Goal: Transaction & Acquisition: Obtain resource

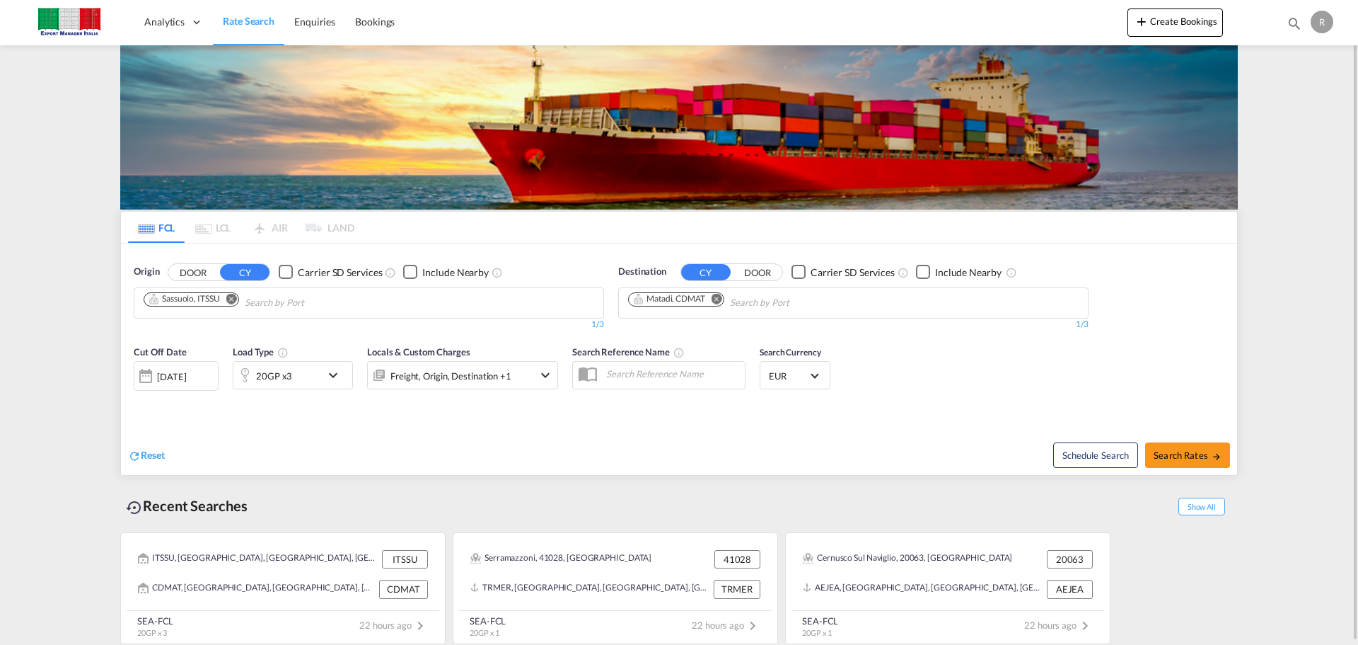
click at [197, 269] on button "DOOR" at bounding box center [193, 272] width 50 height 16
click at [250, 306] on input "Search by Door" at bounding box center [211, 302] width 134 height 23
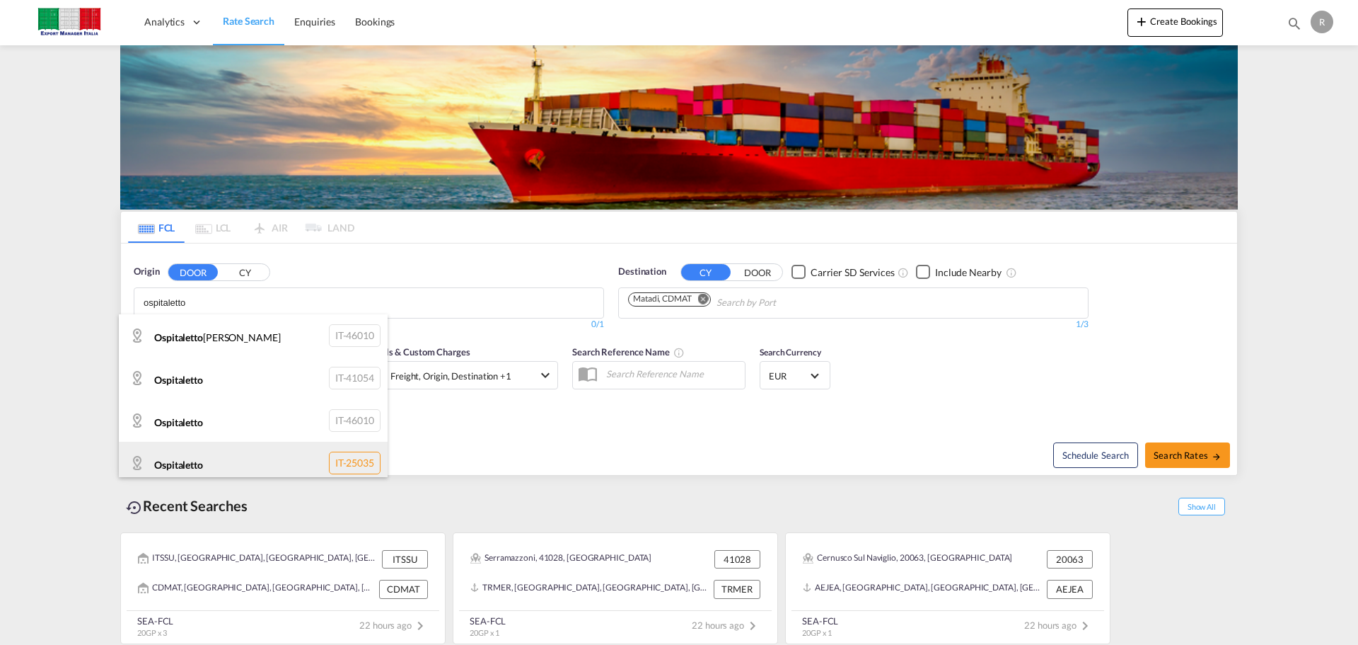
type input "ospitaletto"
click at [231, 456] on div "Ospitaletto IT-25035" at bounding box center [253, 462] width 269 height 42
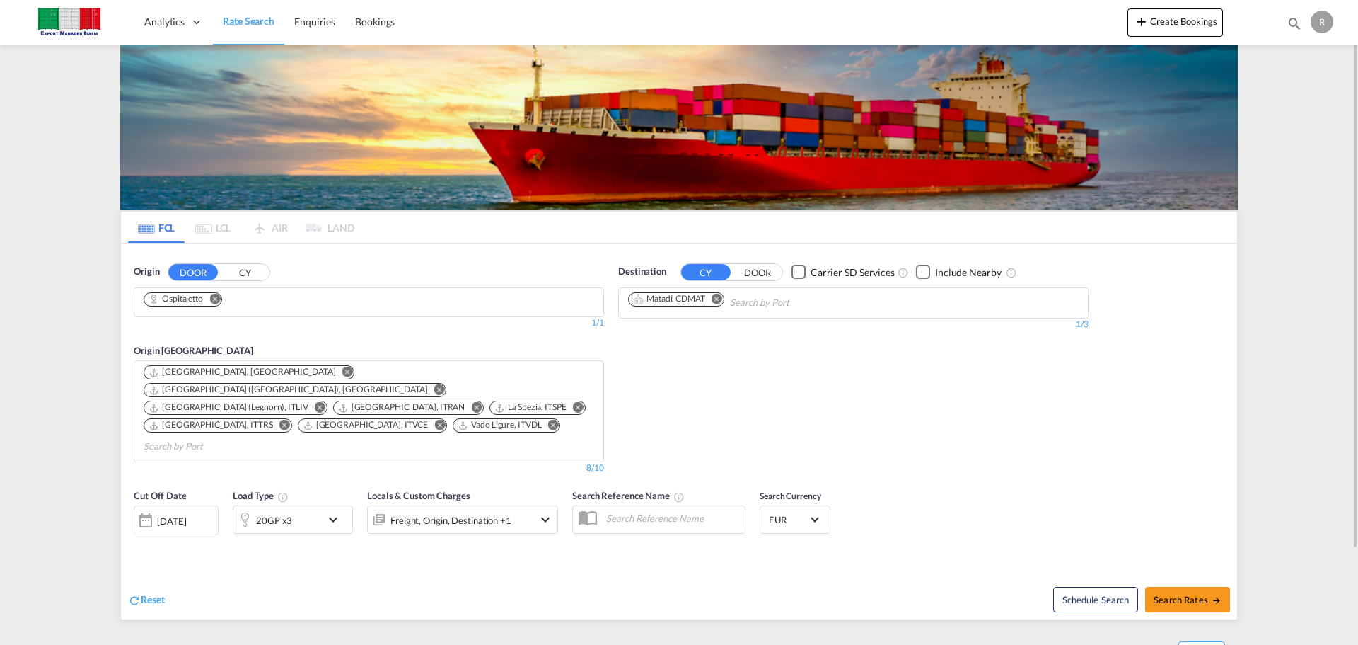
click at [720, 299] on md-icon "Remove" at bounding box center [717, 298] width 11 height 11
click at [720, 301] on input "Chips input." at bounding box center [695, 302] width 134 height 23
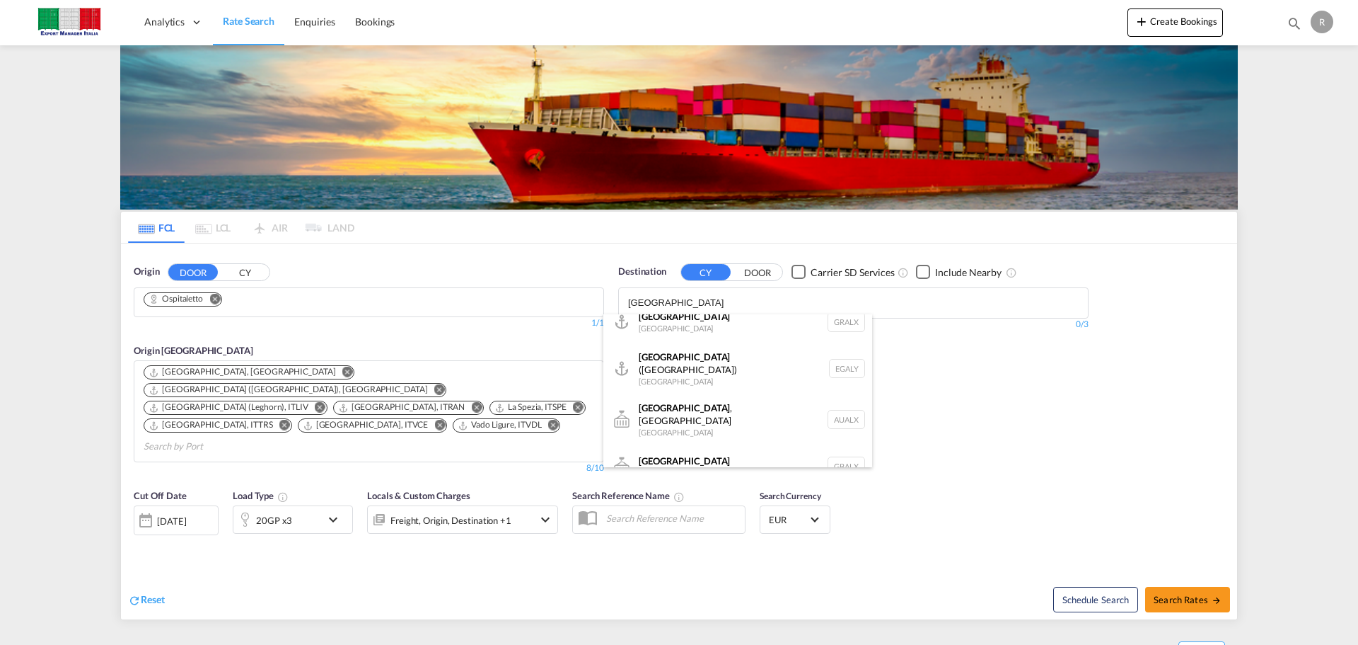
scroll to position [17, 0]
type input "alexandria"
click at [692, 366] on div "Alexandria (El Iskandariya) Egypt EGALY" at bounding box center [738, 365] width 269 height 51
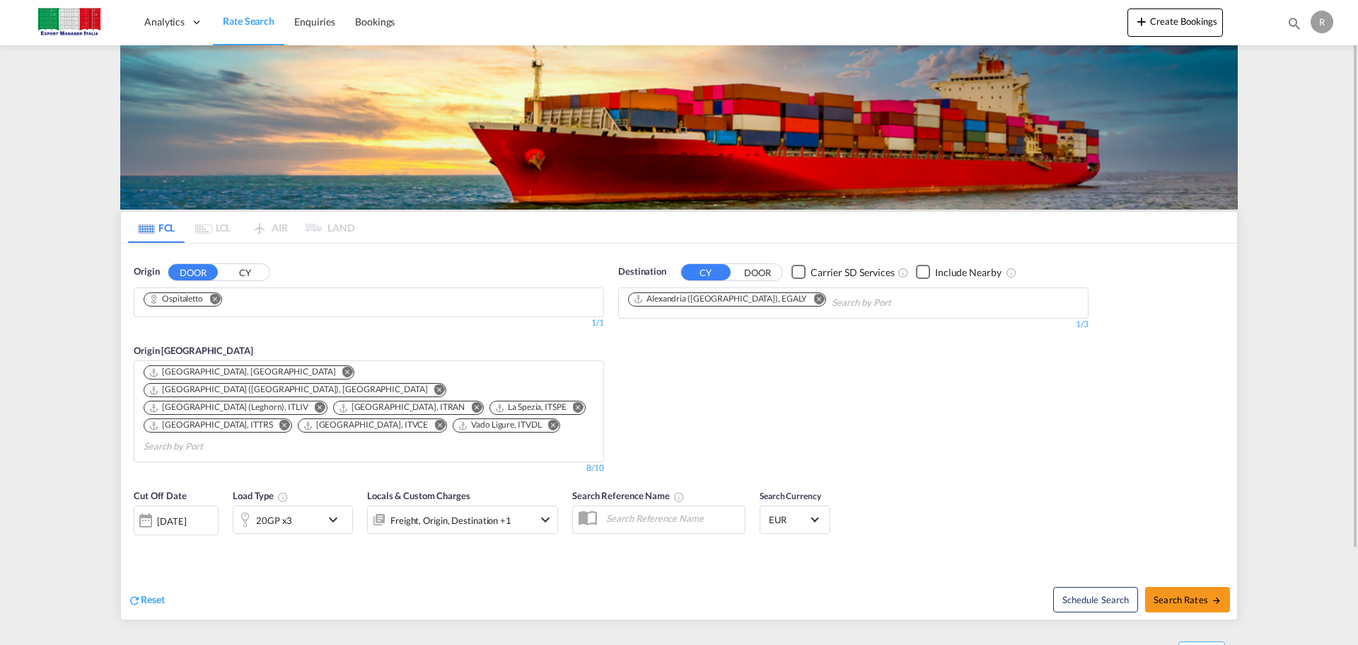
scroll to position [0, 0]
click at [335, 511] on md-icon "icon-chevron-down" at bounding box center [337, 519] width 24 height 17
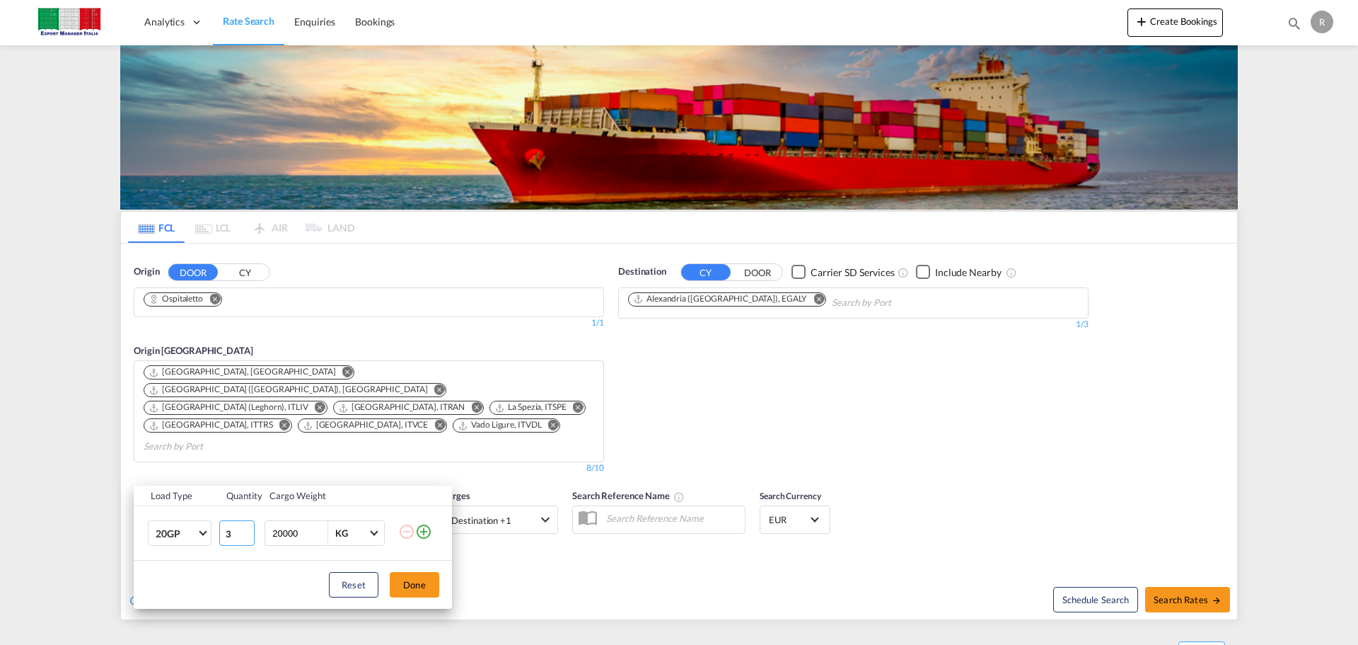
drag, startPoint x: 233, startPoint y: 535, endPoint x: 130, endPoint y: 521, distance: 103.6
click at [130, 521] on div "Load Type Quantity Cargo Weight 20GP 20GP 40GP 40HC 45HC 20RE 40RE 40HR 20OT 40…" at bounding box center [679, 322] width 1358 height 645
type input "2"
click at [204, 532] on span "Choose: \a20GP" at bounding box center [203, 532] width 8 height 8
click at [186, 506] on md-option "40GP" at bounding box center [192, 508] width 96 height 34
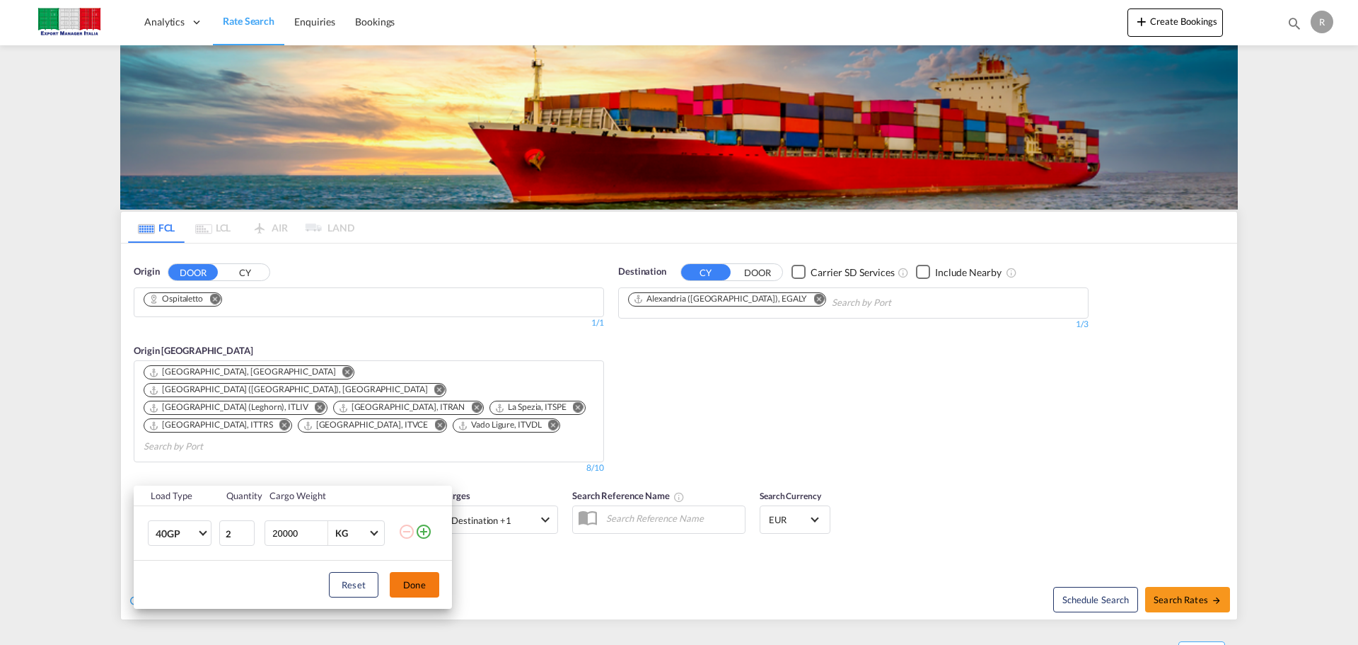
click at [405, 584] on button "Done" at bounding box center [415, 584] width 50 height 25
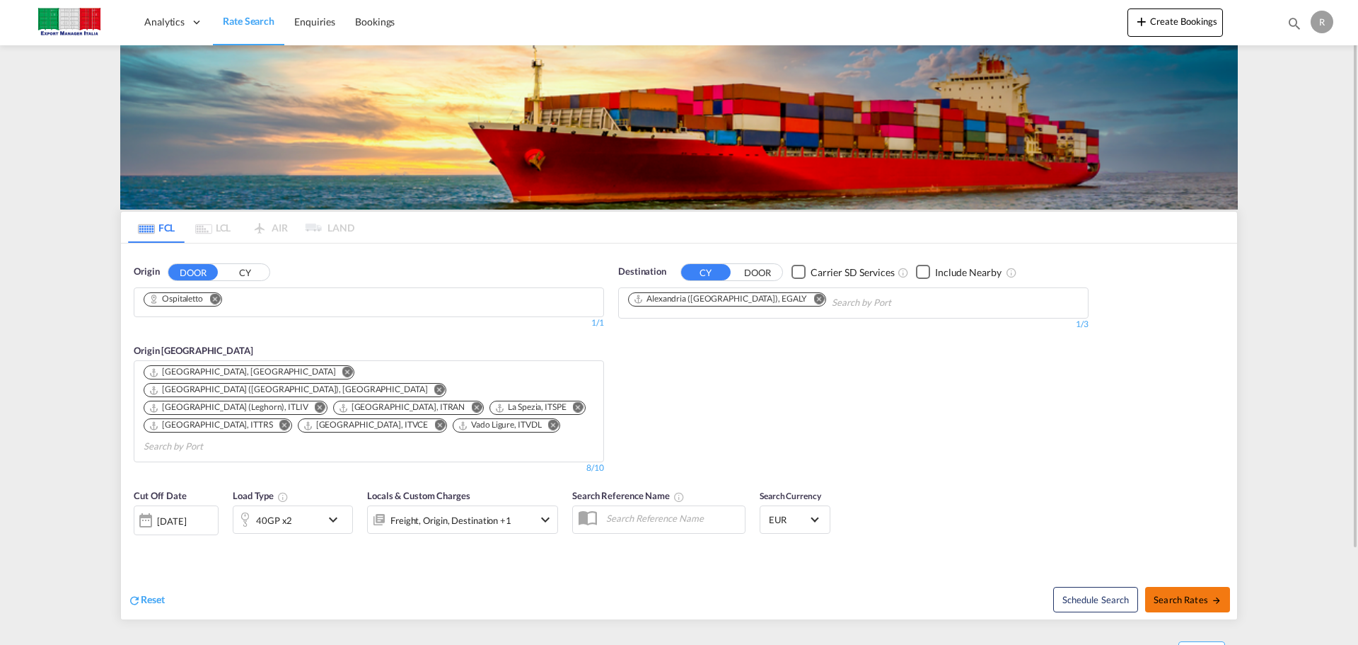
click at [1170, 594] on span "Search Rates" at bounding box center [1188, 599] width 68 height 11
type input "Ospitaletto to EGALY / 25 Sep 2025"
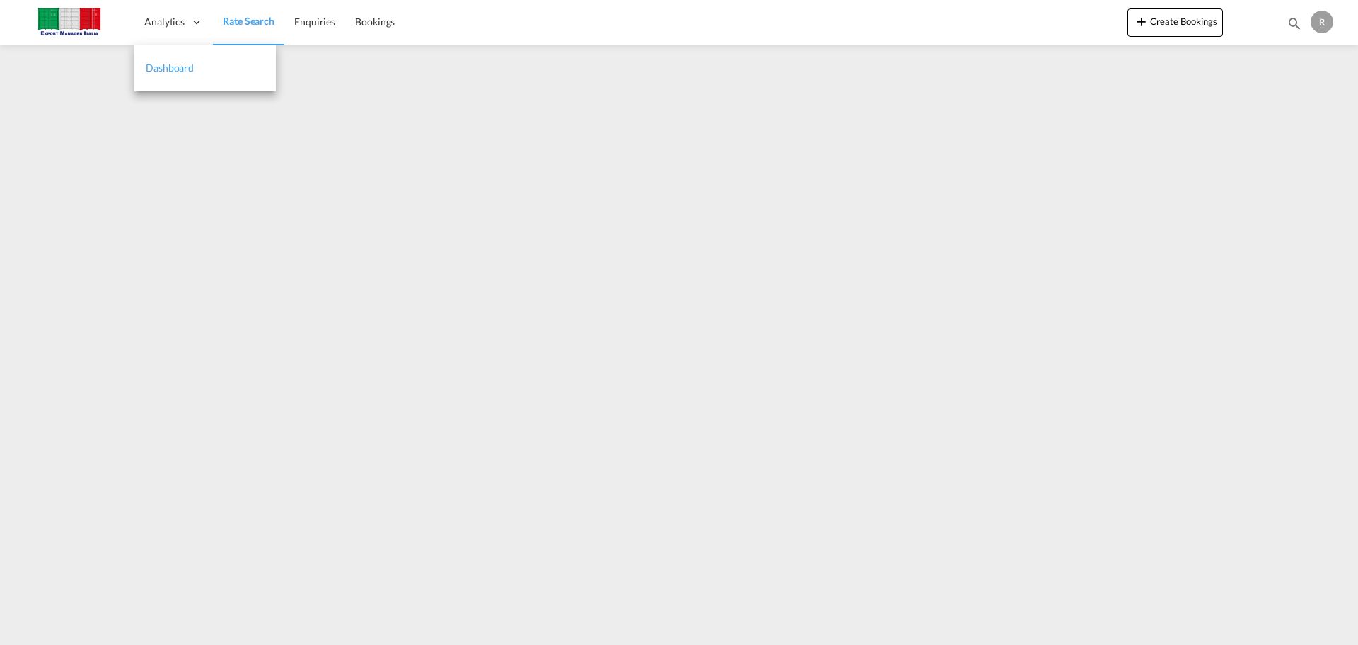
click at [166, 67] on span "Dashboard" at bounding box center [170, 68] width 48 height 12
click at [255, 29] on link "Rate Search" at bounding box center [248, 22] width 71 height 46
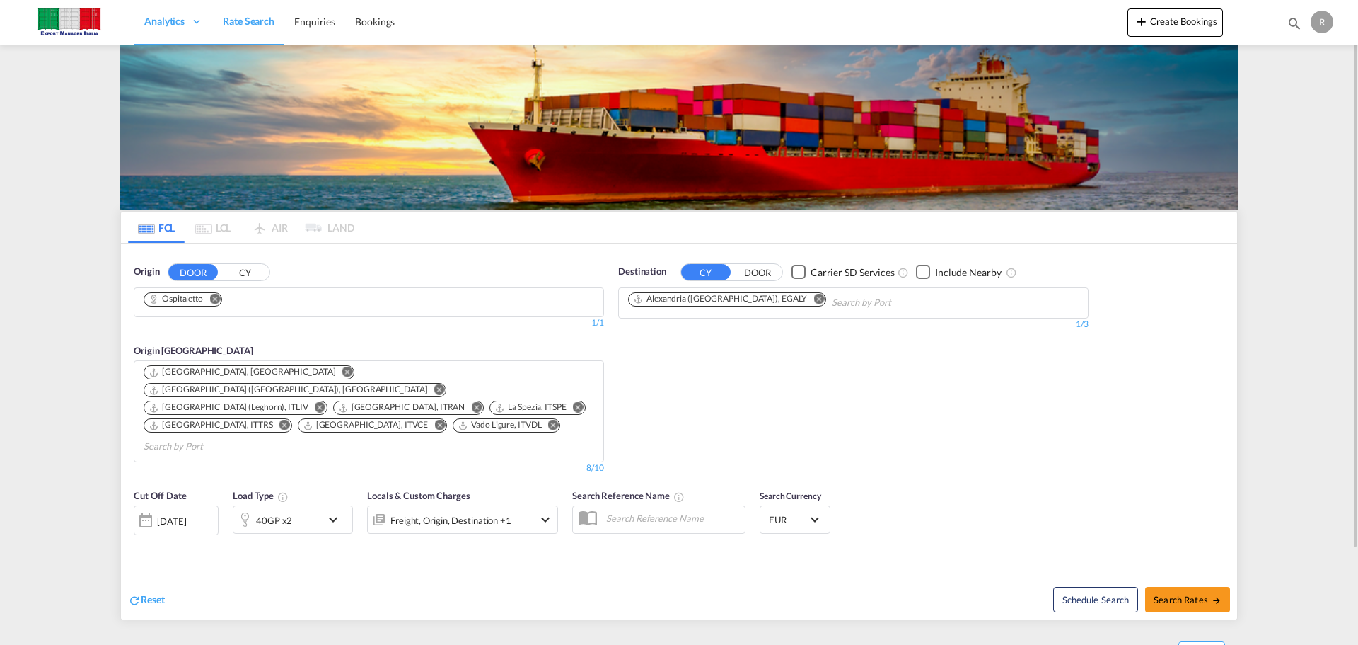
click at [219, 298] on md-icon "Remove" at bounding box center [214, 298] width 11 height 11
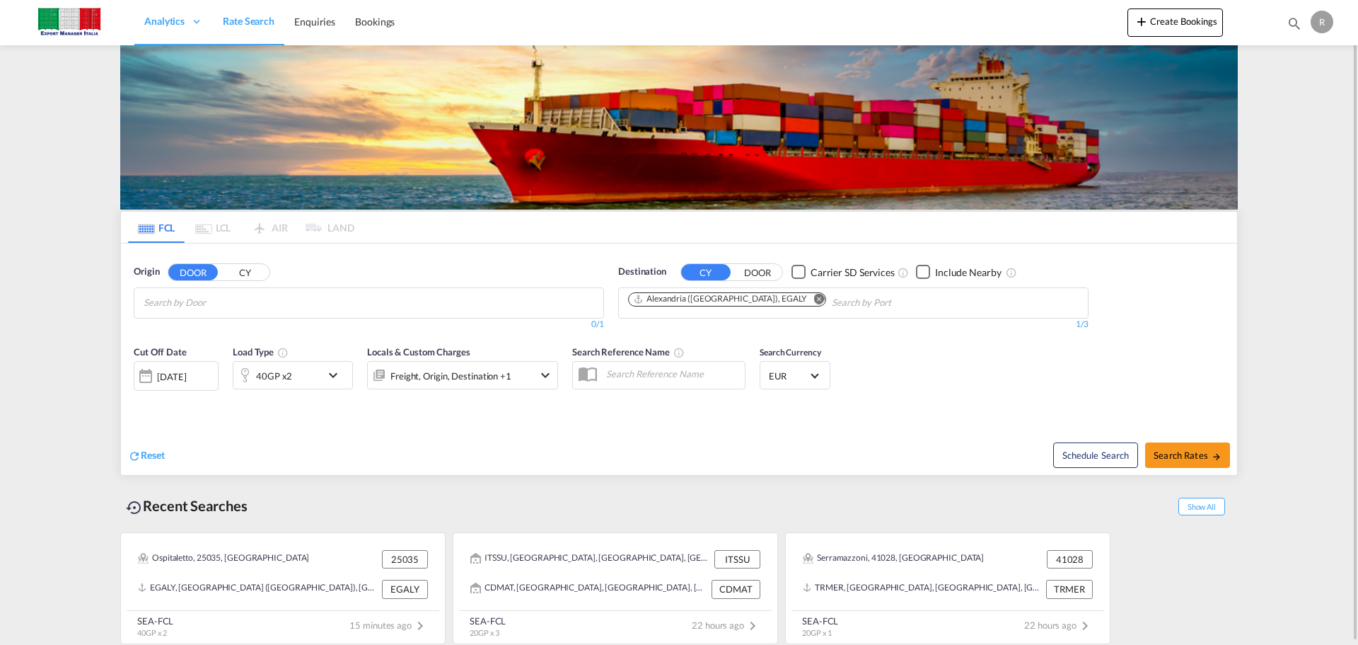
click at [814, 298] on md-icon "Remove" at bounding box center [819, 298] width 11 height 11
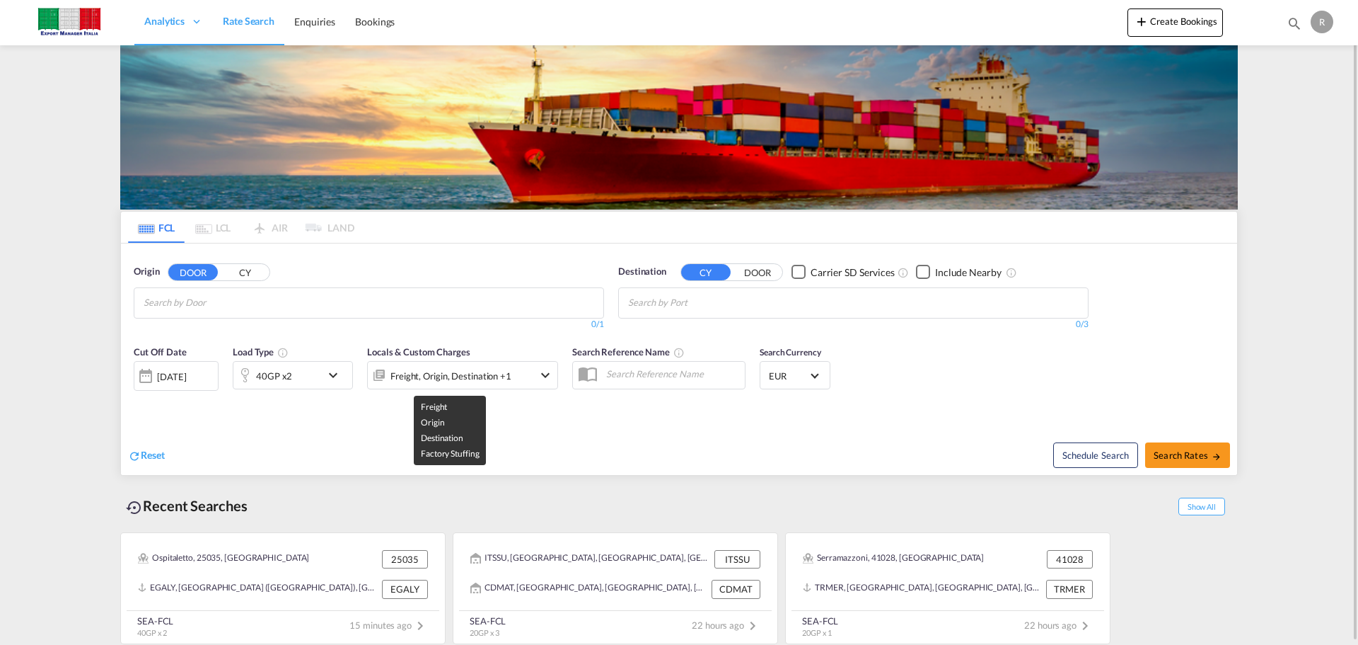
click at [511, 371] on div "Freight, Origin, Destination +1" at bounding box center [443, 375] width 151 height 28
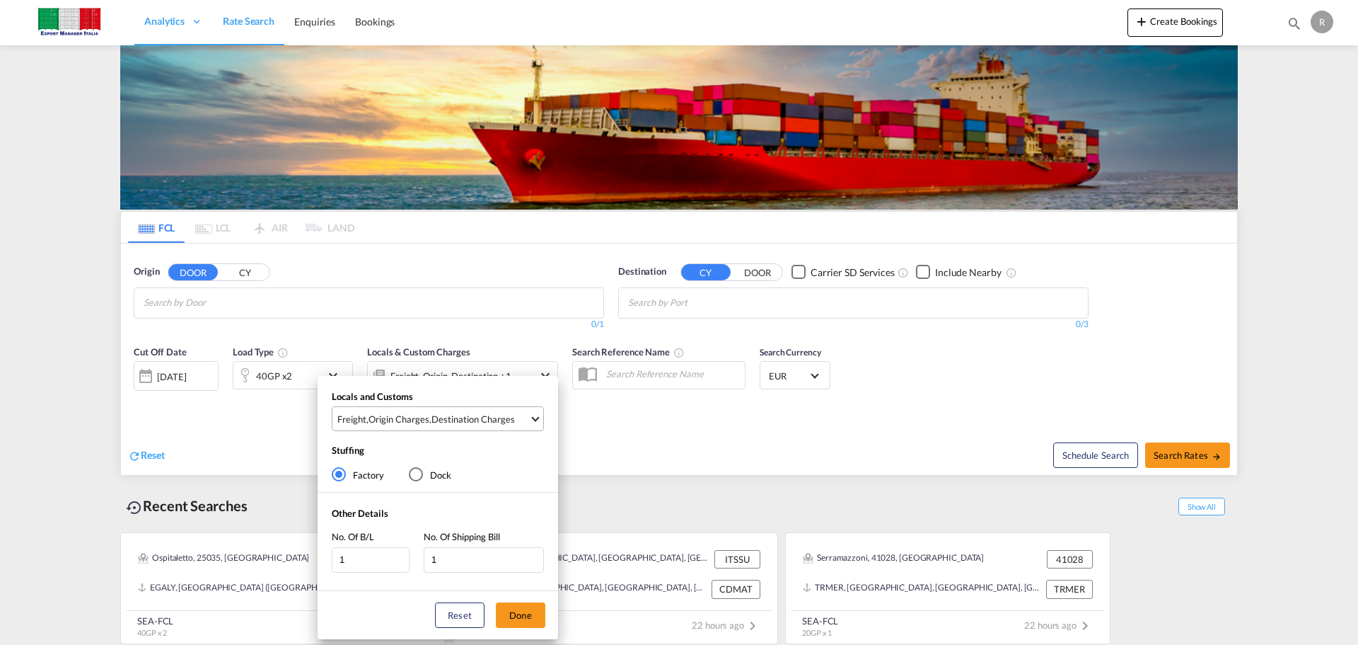
click at [462, 422] on div "Destination Charges" at bounding box center [473, 418] width 83 height 13
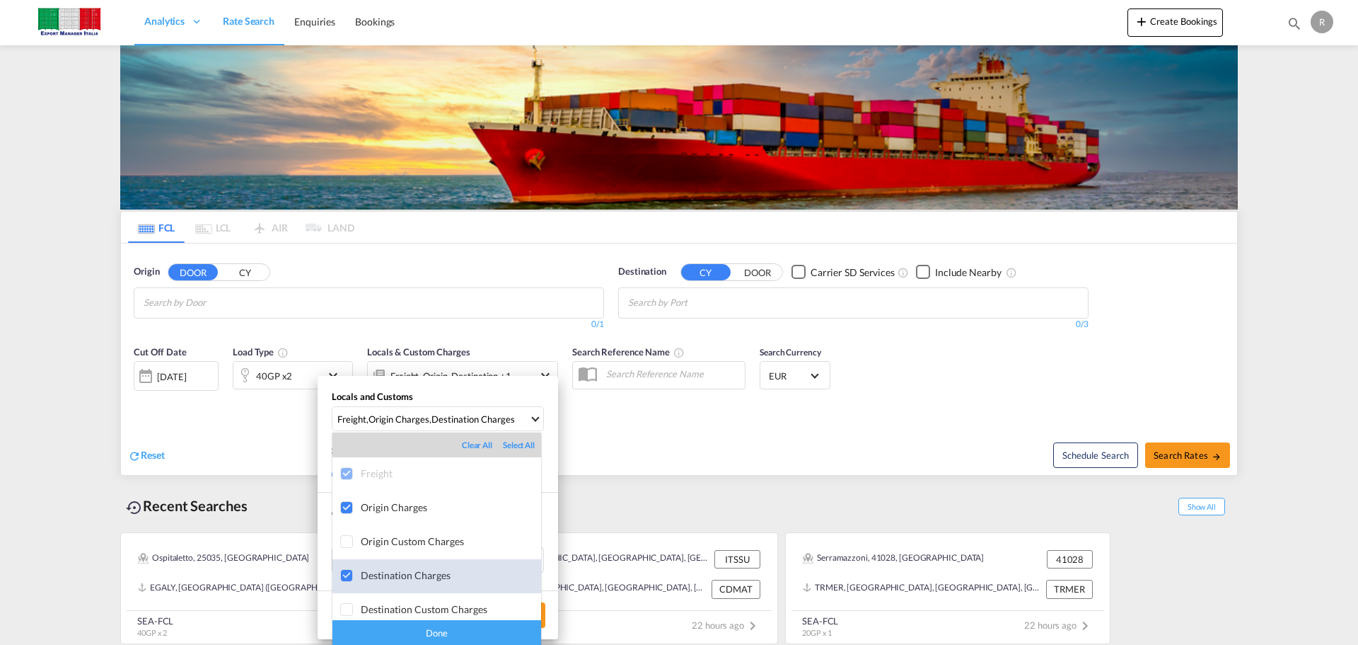
click at [352, 573] on div at bounding box center [347, 576] width 14 height 14
click at [427, 628] on div "Done" at bounding box center [437, 632] width 209 height 25
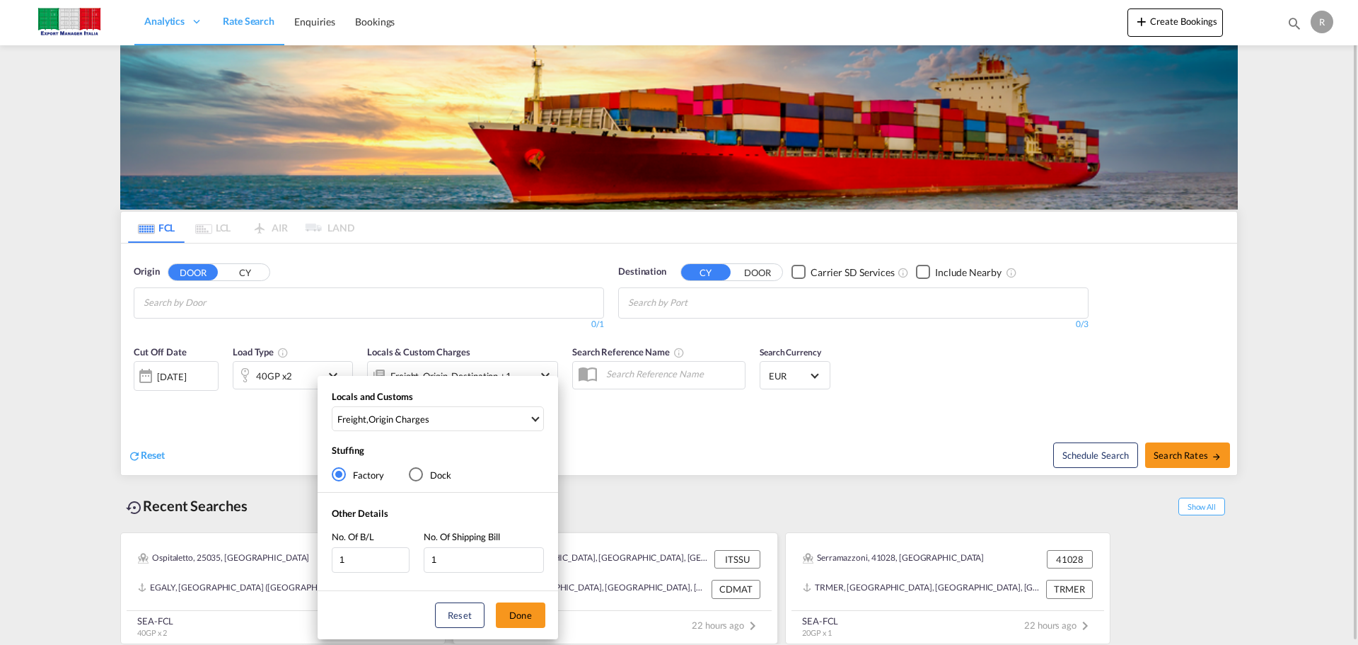
click at [534, 618] on button "Done" at bounding box center [521, 614] width 50 height 25
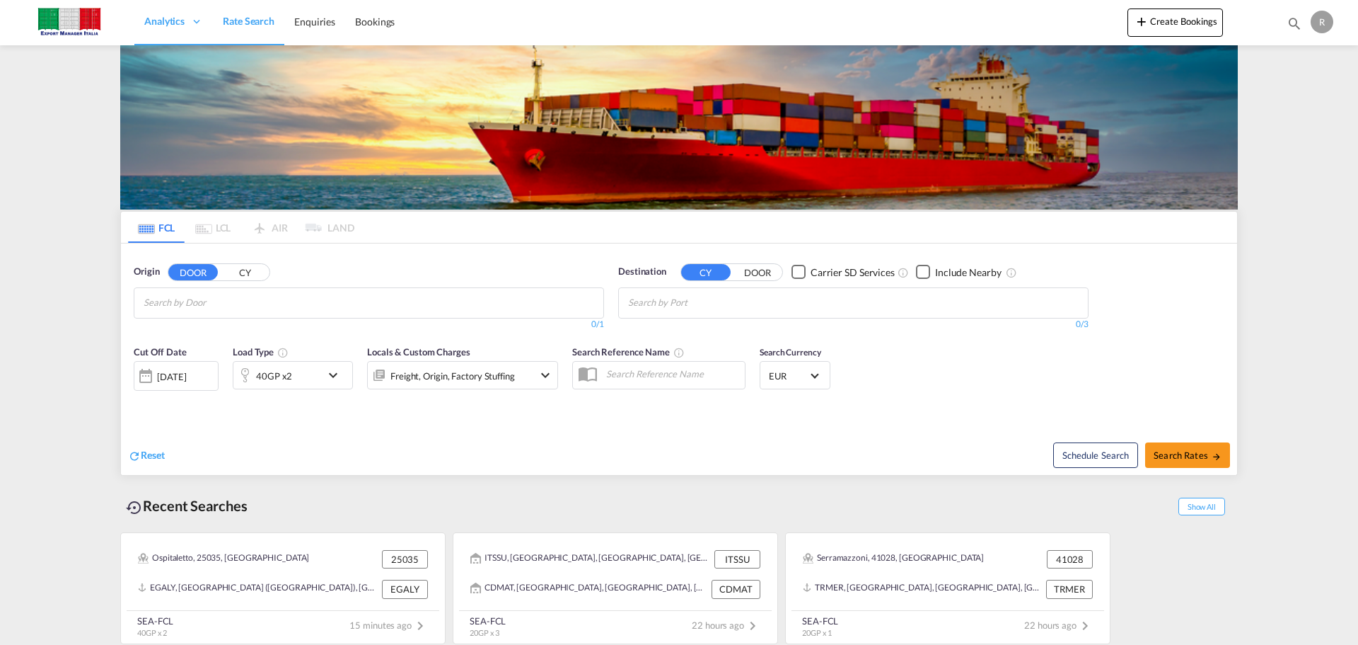
click at [295, 300] on body "Analytics Dashboard Rate Search Enquiries Bookings Analytics" at bounding box center [679, 322] width 1358 height 645
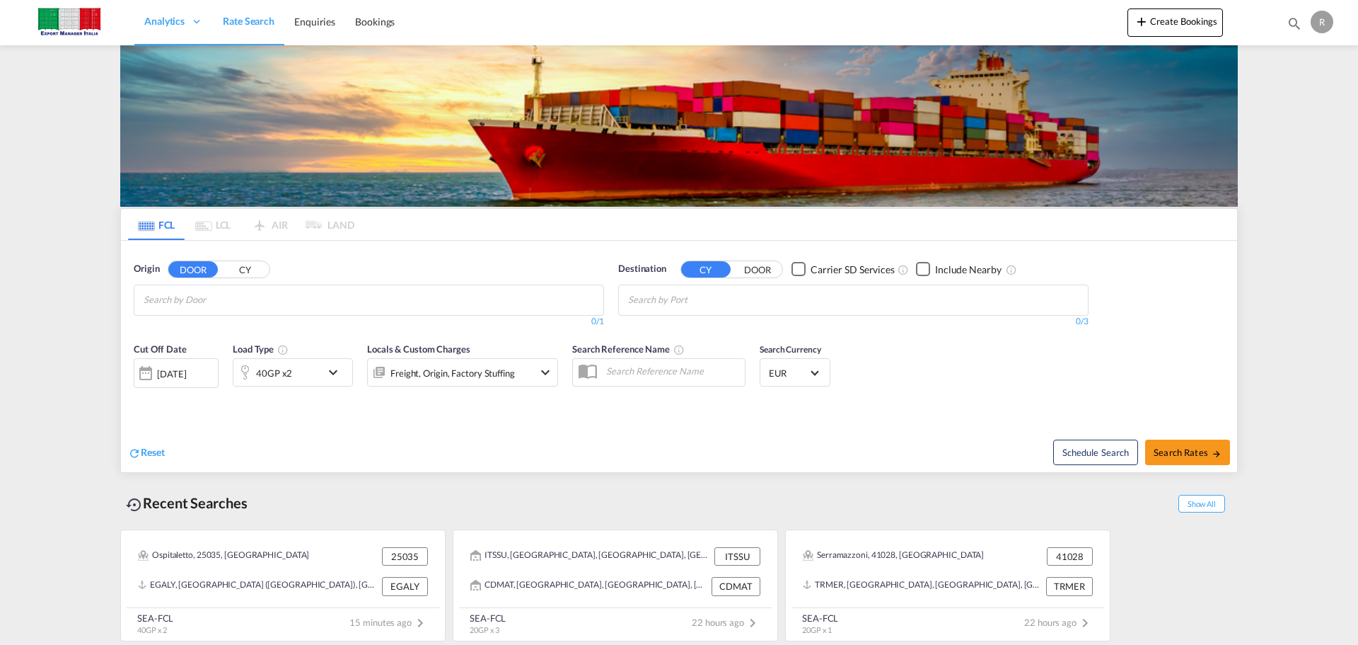
click at [260, 308] on body "Analytics Dashboard Rate Search Enquiries Bookings Analytics" at bounding box center [679, 322] width 1358 height 645
type input "pastrengo"
click at [207, 328] on div "Pastrengo IT-37010" at bounding box center [253, 332] width 269 height 42
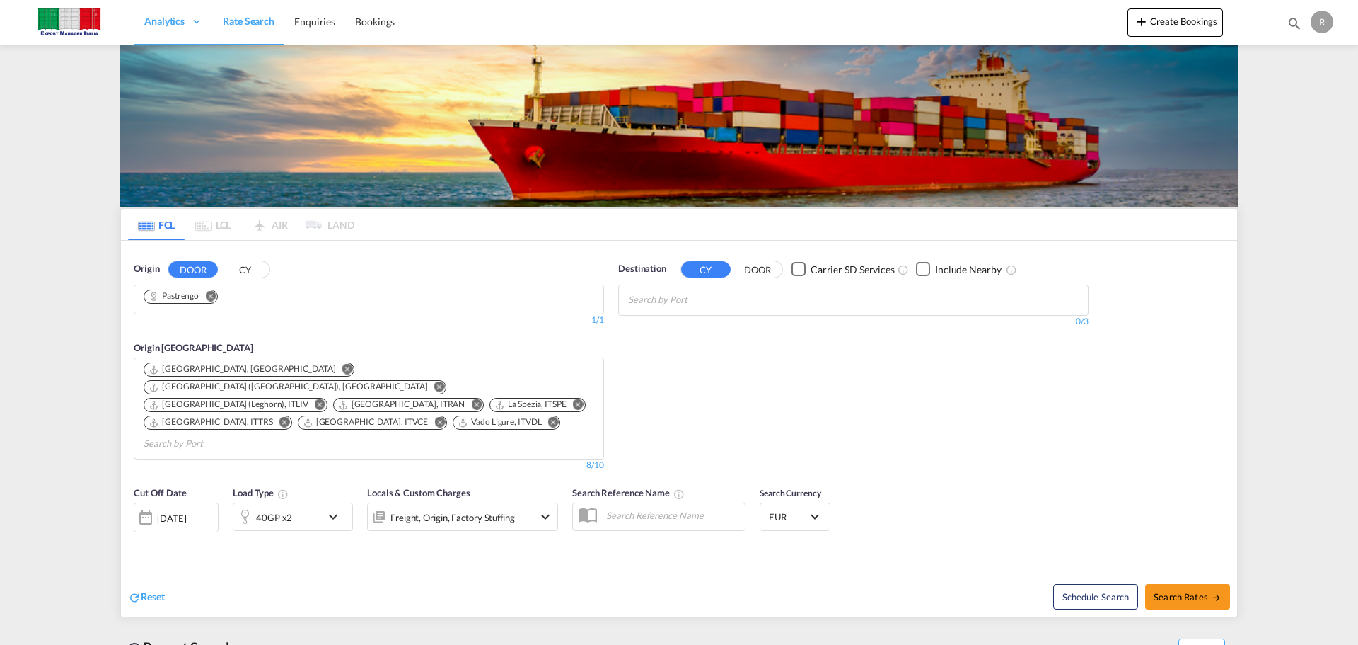
click at [790, 305] on body "Analytics Dashboard Rate Search Enquiries Bookings Analytics" at bounding box center [679, 322] width 1358 height 645
click at [710, 300] on input "hai [PERSON_NAME]" at bounding box center [695, 300] width 134 height 23
type input "haip"
click at [711, 342] on div "Haip hong Viet Nam VNHPH" at bounding box center [738, 328] width 269 height 42
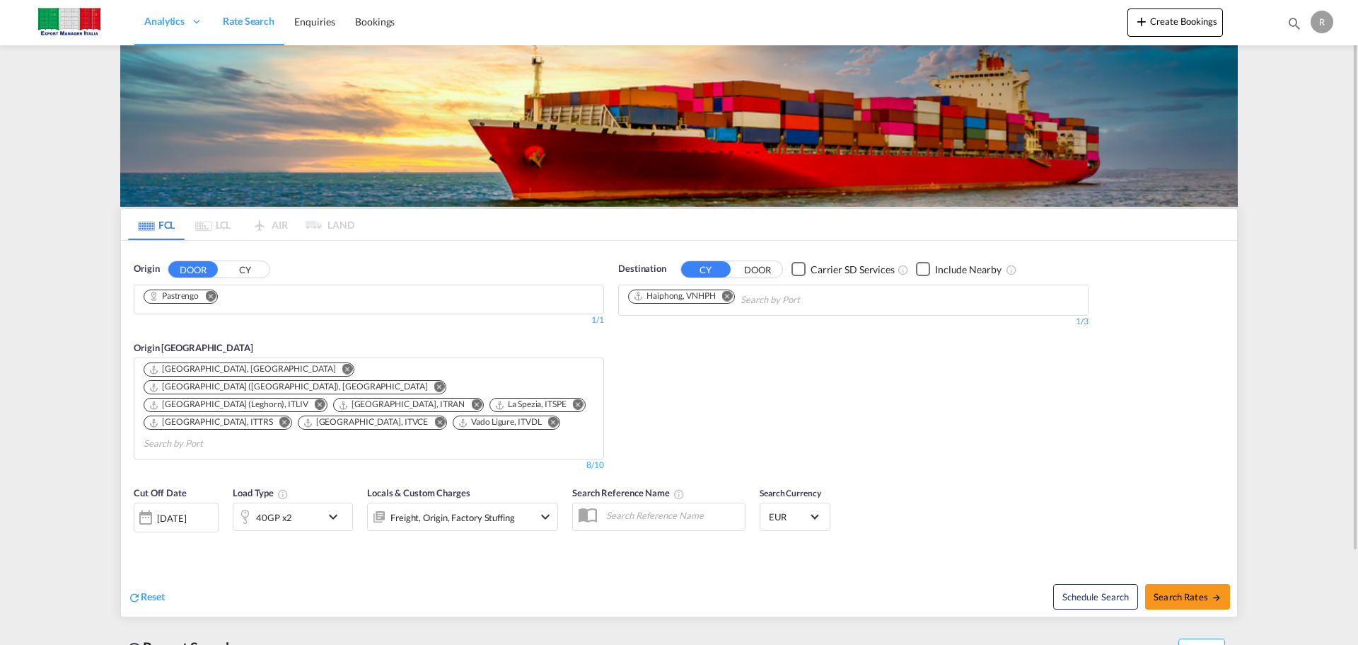
scroll to position [0, 0]
click at [301, 502] on div "40GP x2" at bounding box center [277, 516] width 88 height 28
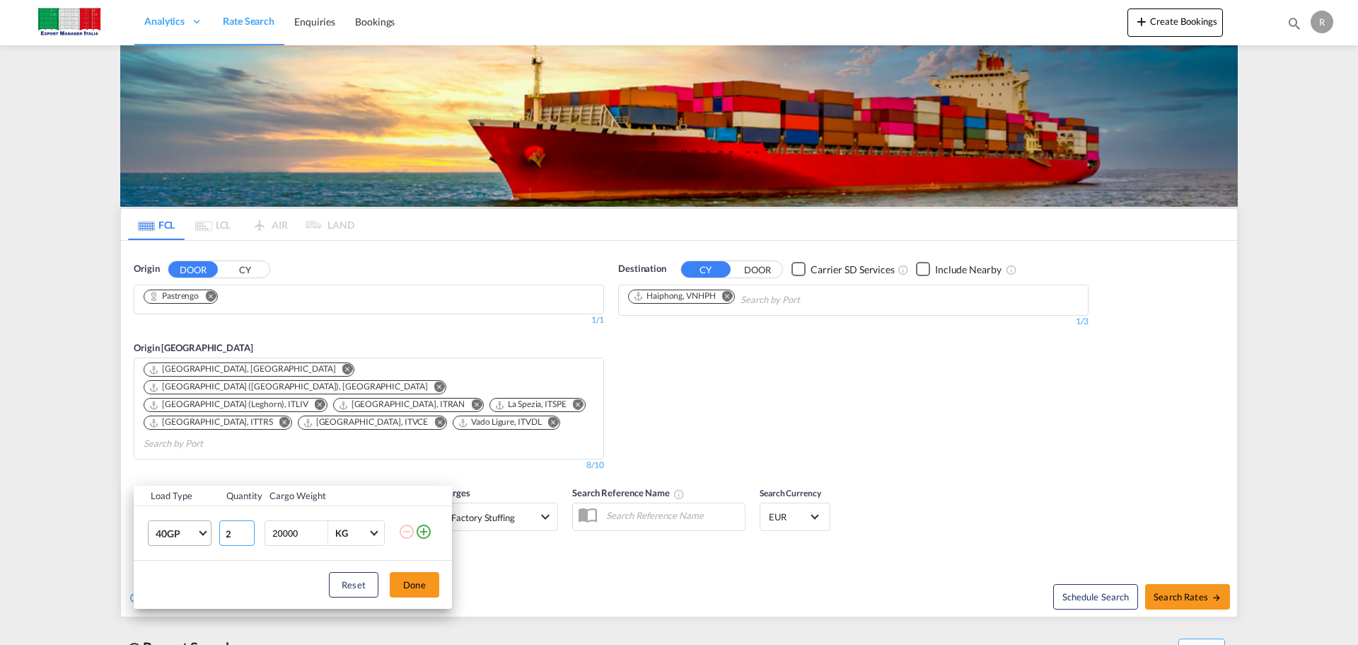
drag, startPoint x: 231, startPoint y: 535, endPoint x: 202, endPoint y: 521, distance: 32.9
click at [161, 533] on tr "40GP 20GP 40GP 40HC 45HC 20RE 40RE 40HR 20OT 40OT 20FR 40FR 40NR 20NR 45S 20TK …" at bounding box center [293, 533] width 318 height 54
type input "1"
drag, startPoint x: 305, startPoint y: 531, endPoint x: 171, endPoint y: 531, distance: 133.7
click at [171, 531] on tr "40GP 20GP 40GP 40HC 45HC 20RE 40RE 40HR 20OT 40OT 20FR 40FR 40NR 20NR 45S 20TK …" at bounding box center [293, 533] width 318 height 54
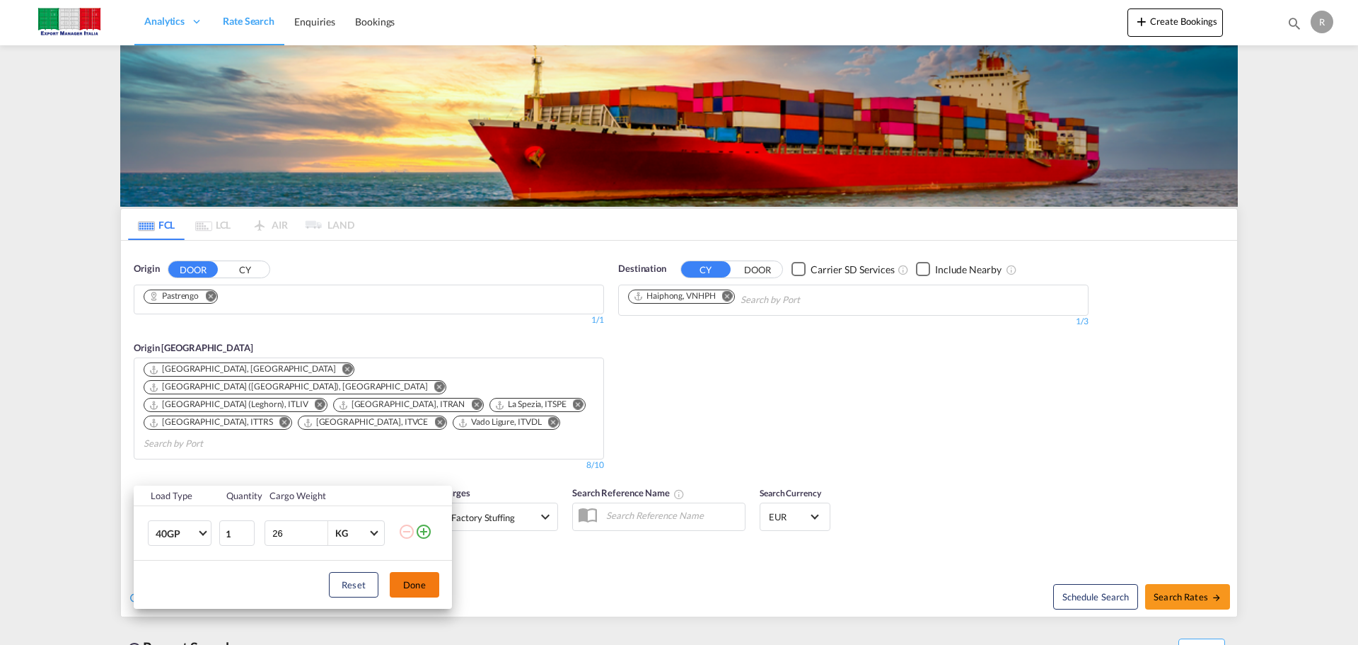
type input "26"
click at [407, 575] on button "Done" at bounding box center [415, 584] width 50 height 25
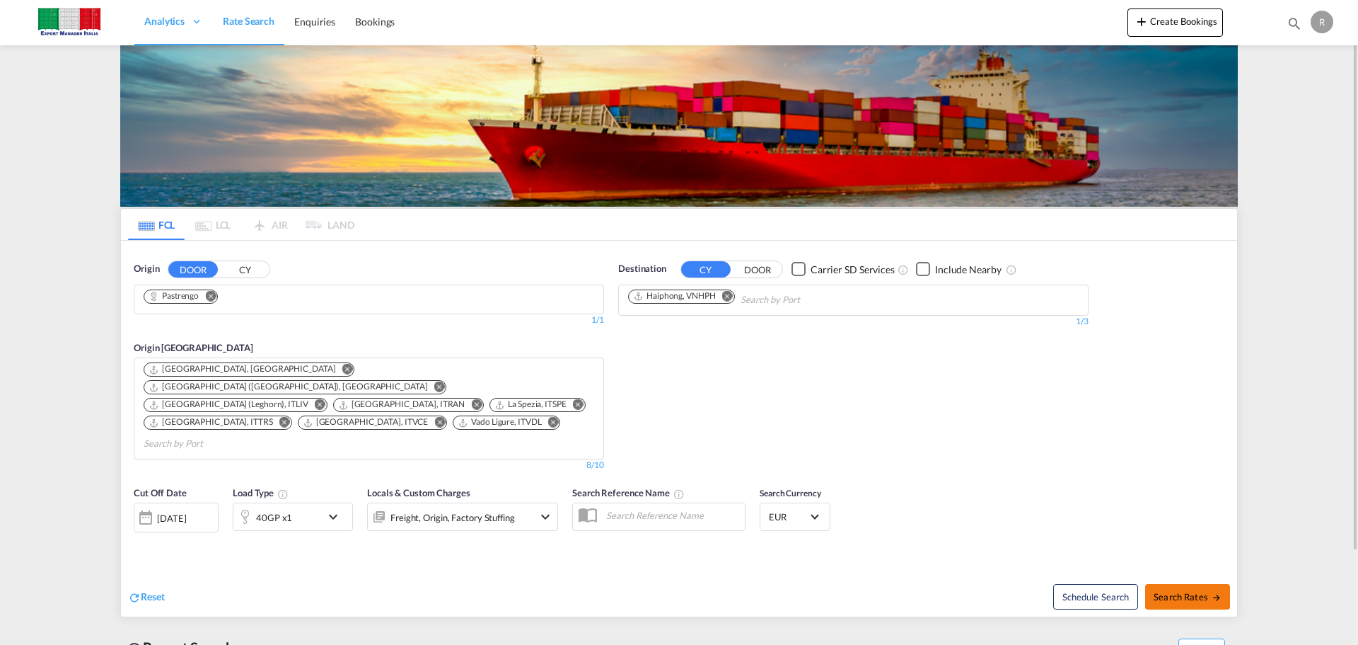
click at [1194, 584] on button "Search Rates" at bounding box center [1187, 596] width 85 height 25
type input "Pastrengo to VNHPH / [DATE]"
